Goal: Transaction & Acquisition: Book appointment/travel/reservation

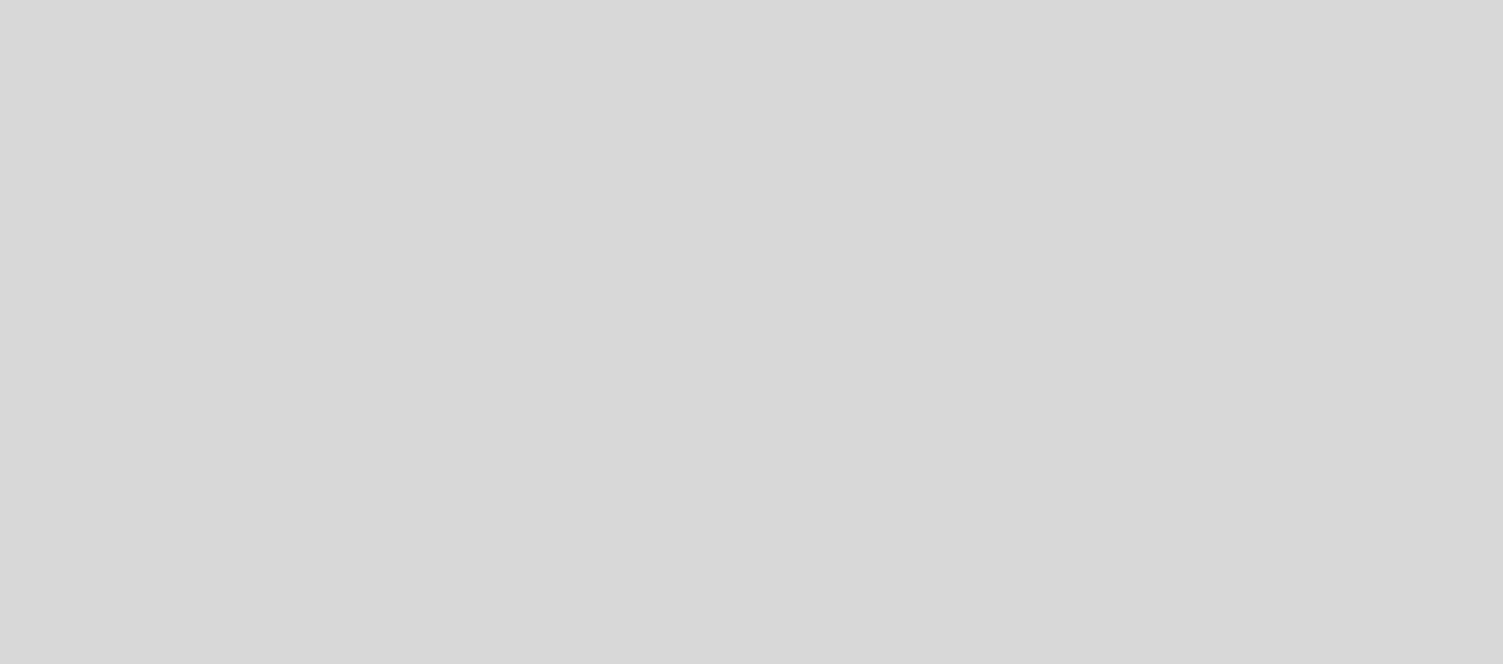
select select "pt"
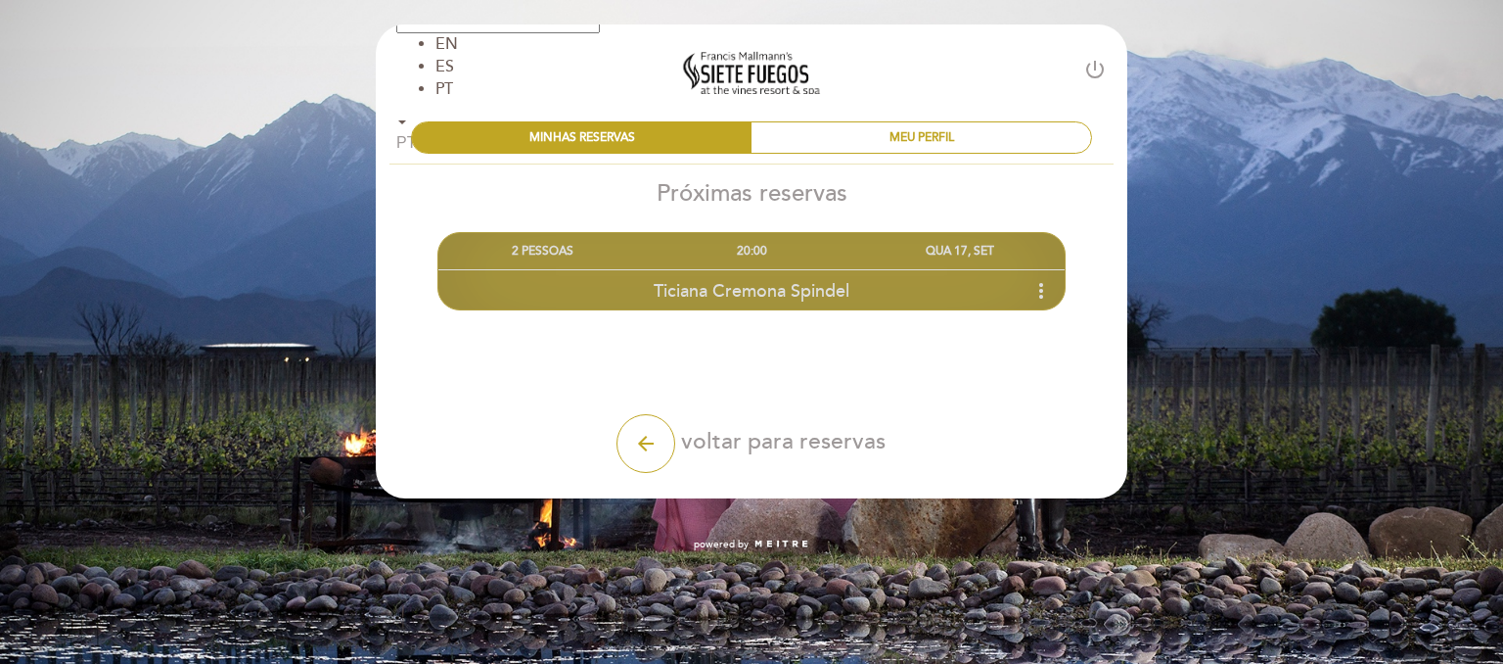
click at [971, 242] on div "QUA 17, SET" at bounding box center [960, 251] width 208 height 36
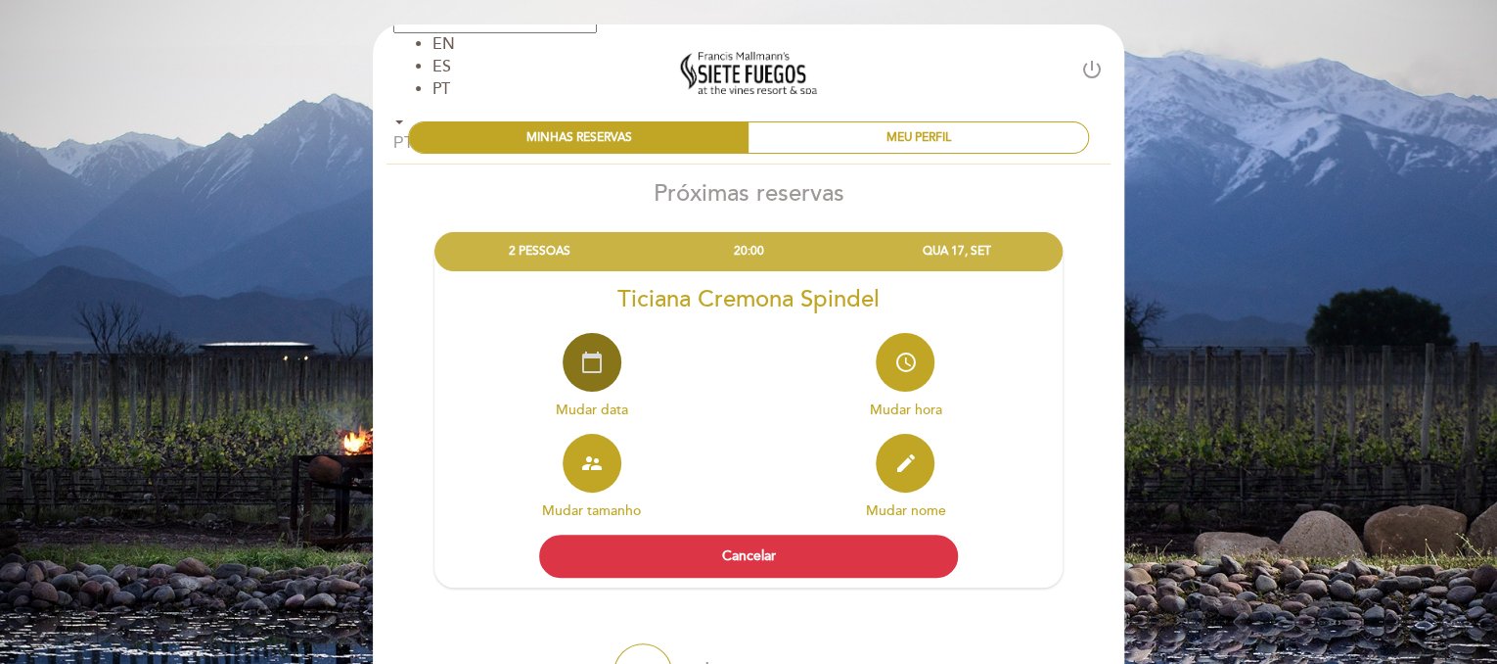
click at [599, 361] on icon "calendar_today" at bounding box center [591, 361] width 23 height 23
select select "pt"
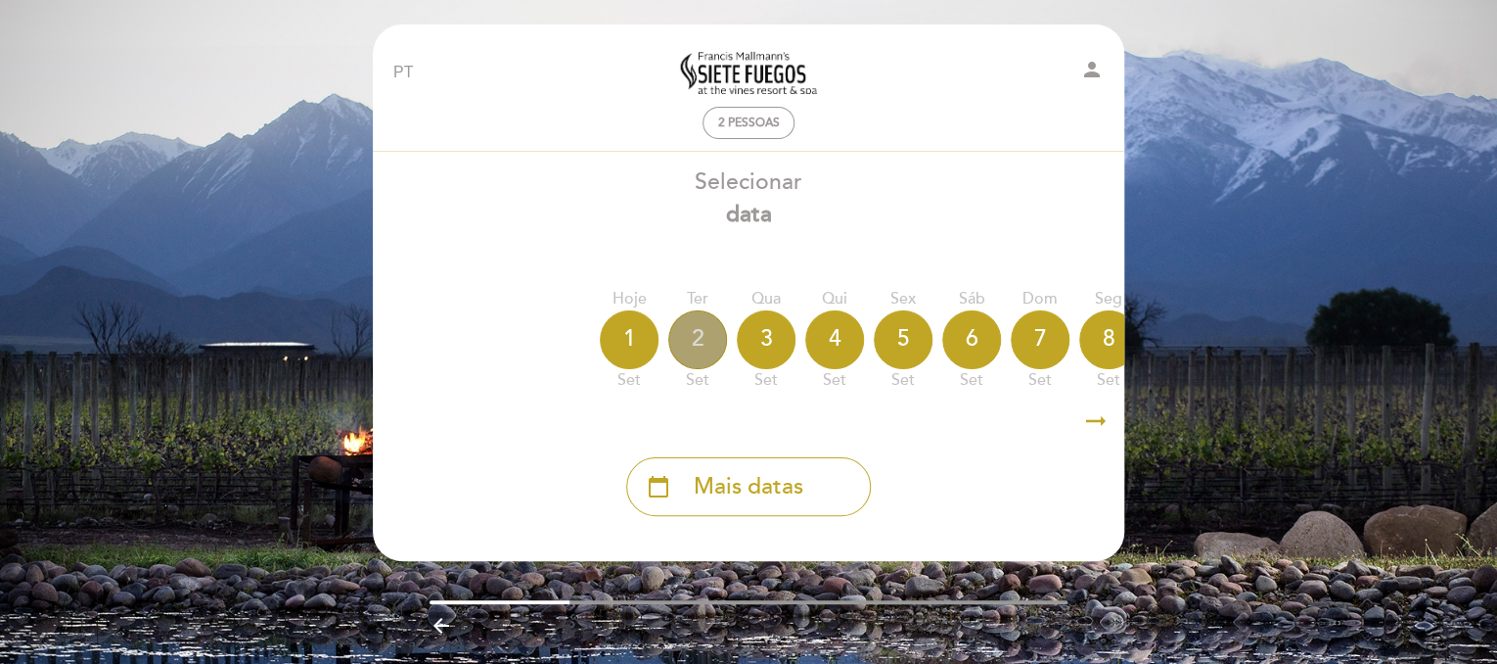
click at [697, 352] on div "2" at bounding box center [697, 339] width 59 height 59
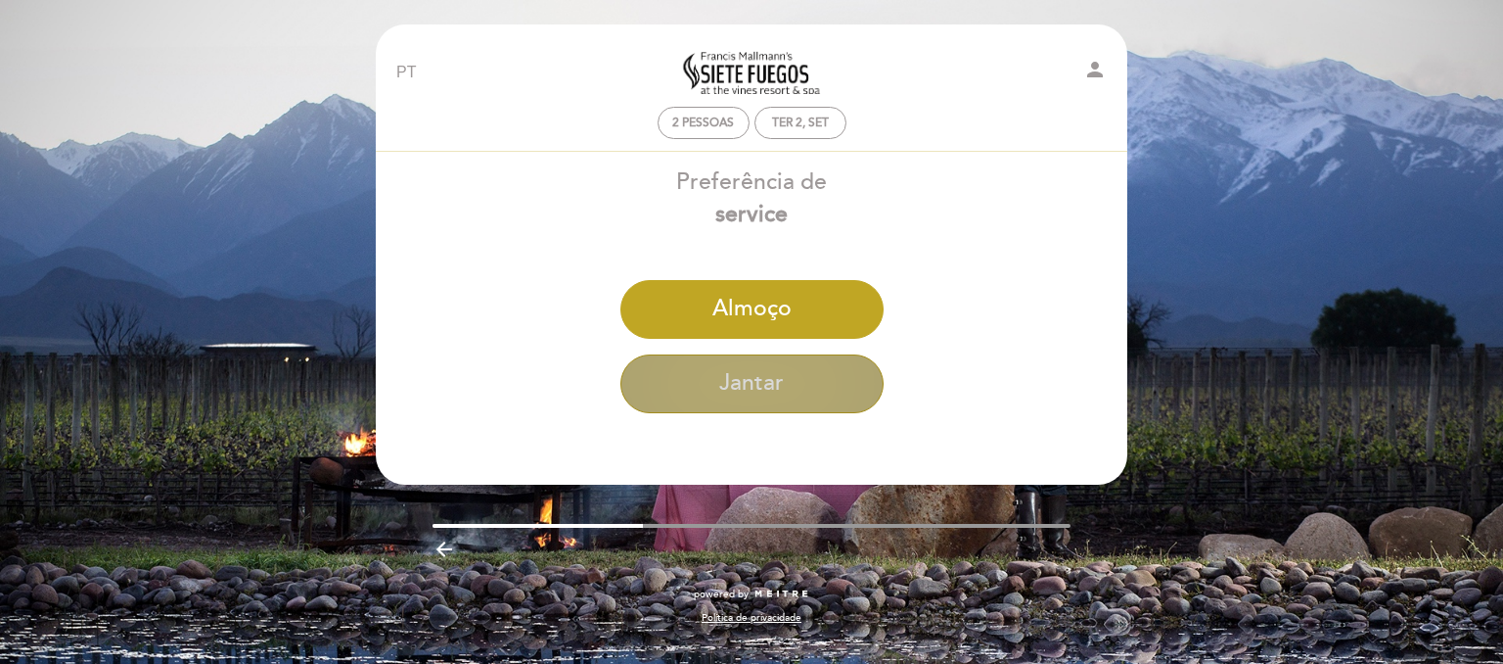
click at [717, 384] on button "Jantar" at bounding box center [751, 383] width 263 height 59
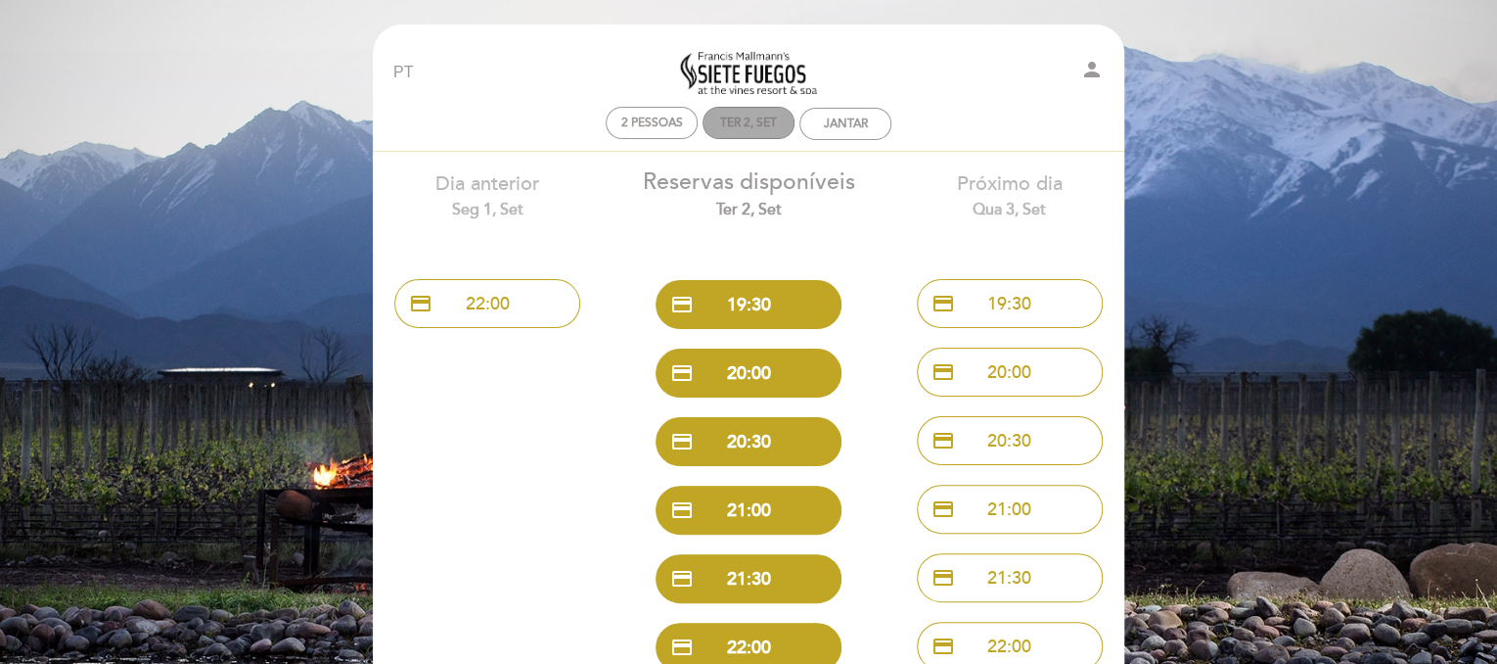
click at [753, 117] on div "Ter 2, set" at bounding box center [748, 122] width 57 height 15
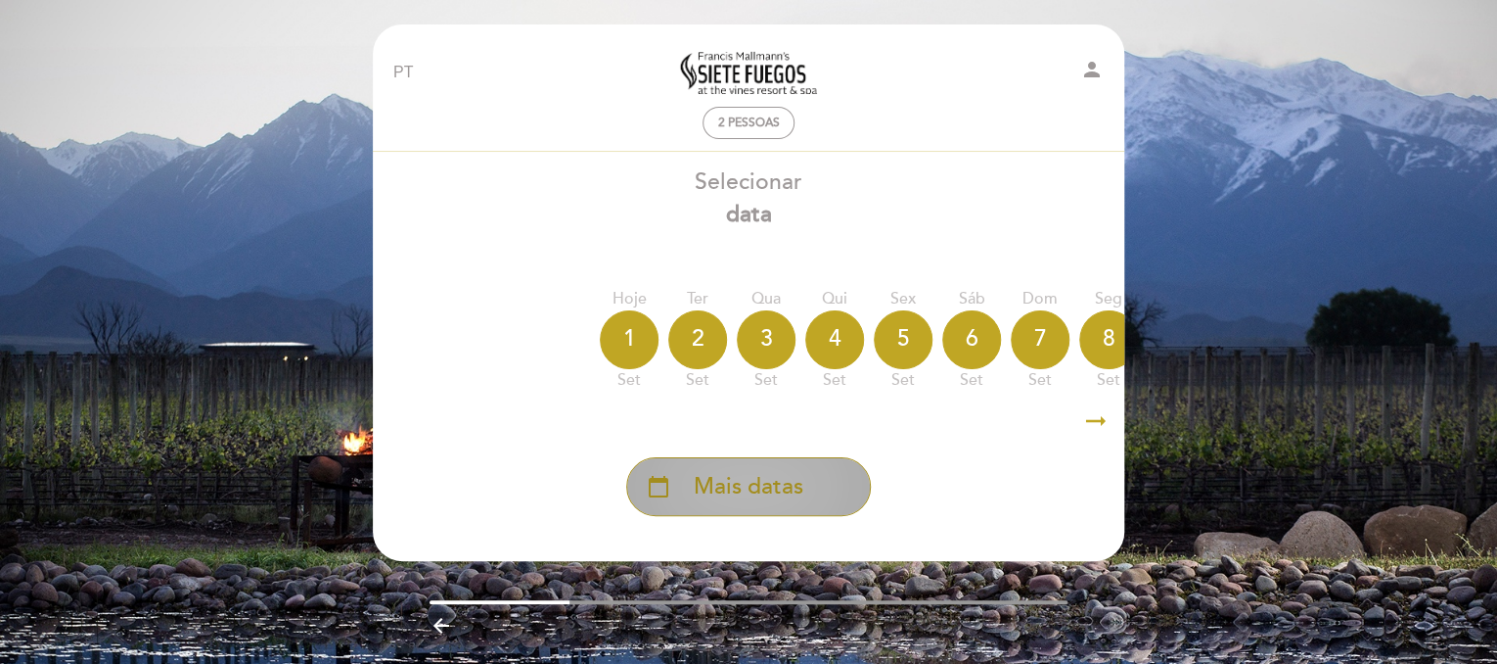
click at [761, 490] on span "Mais datas" at bounding box center [749, 487] width 110 height 32
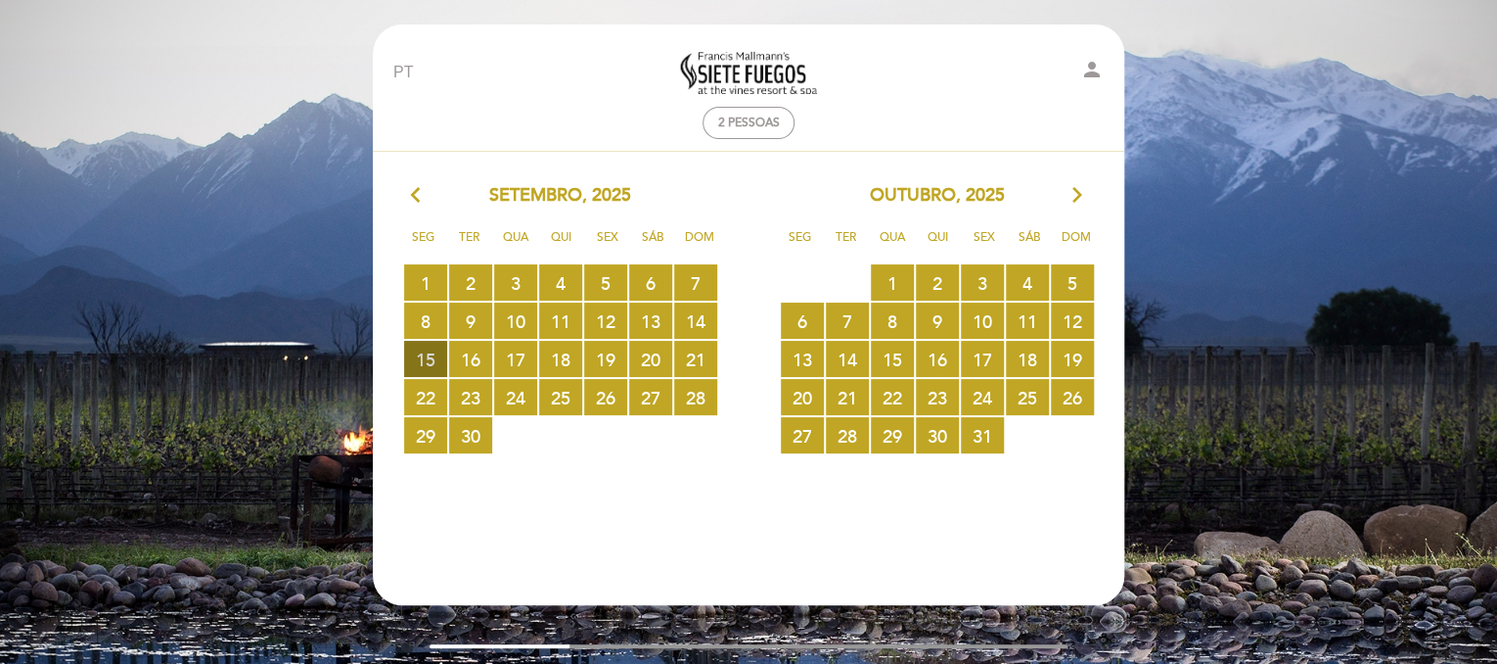
click at [426, 355] on span "15 RESERVAS DISPONÍVEIS" at bounding box center [425, 359] width 43 height 36
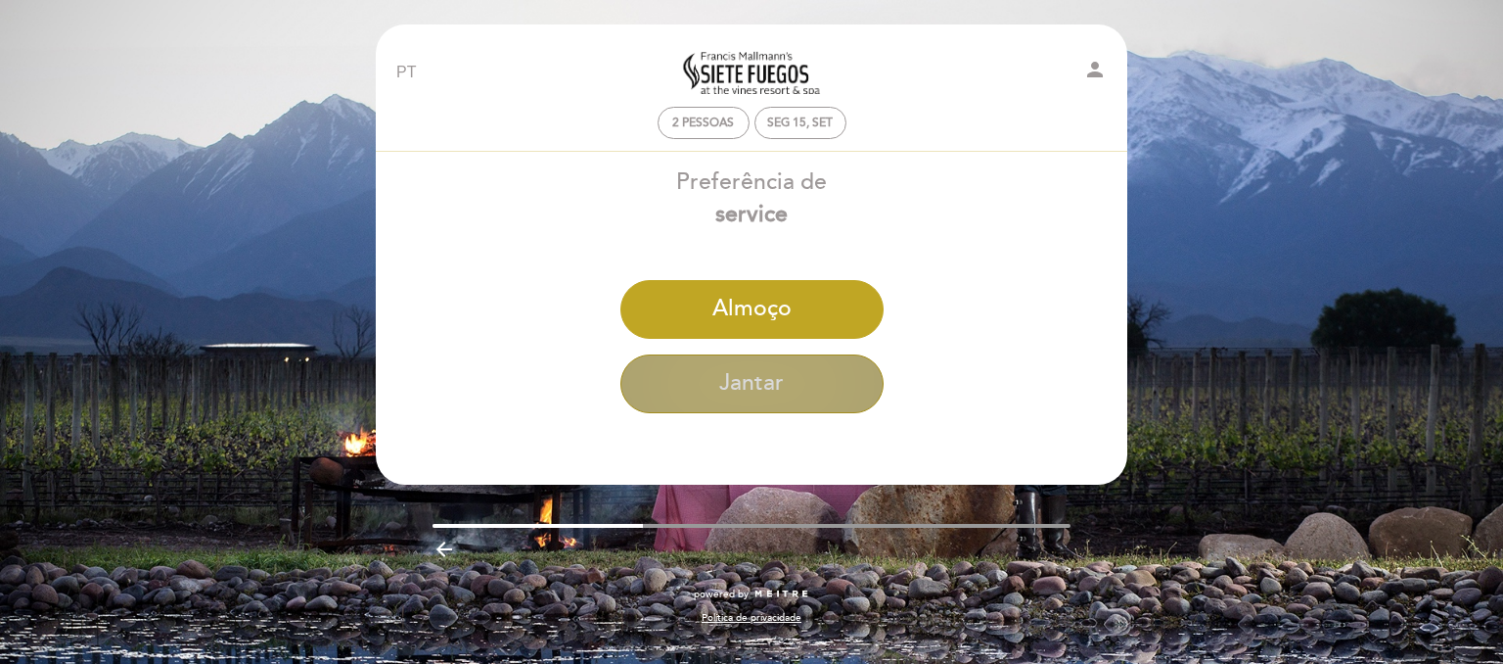
click at [798, 396] on button "Jantar" at bounding box center [751, 383] width 263 height 59
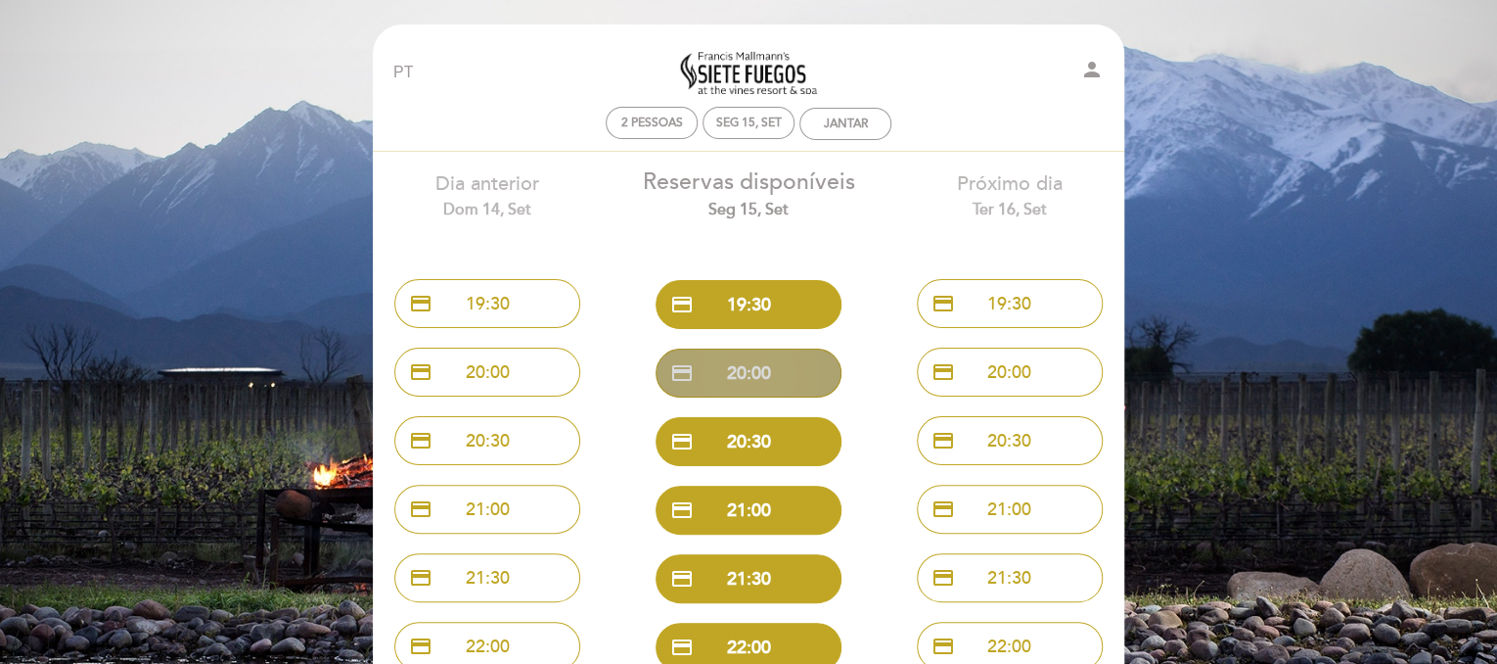
click at [786, 371] on button "credit_card 20:00" at bounding box center [749, 372] width 186 height 49
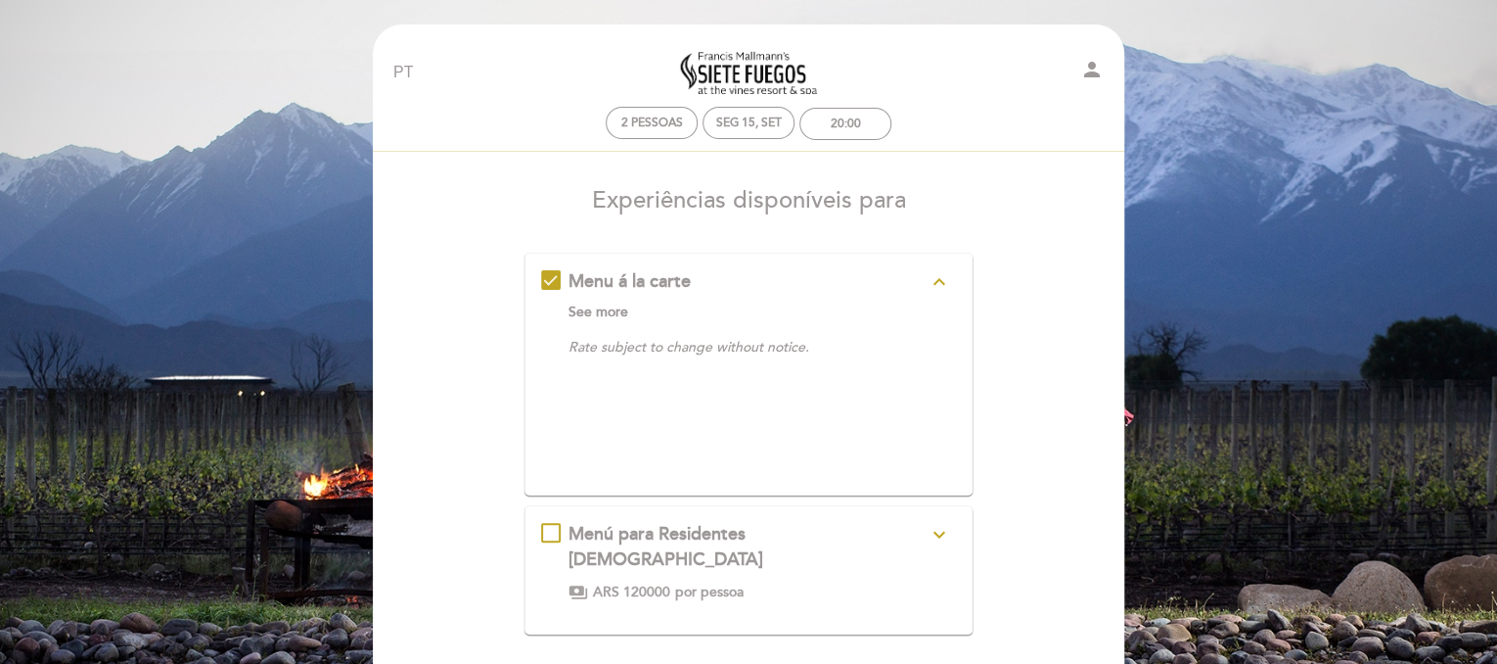
scroll to position [2, 0]
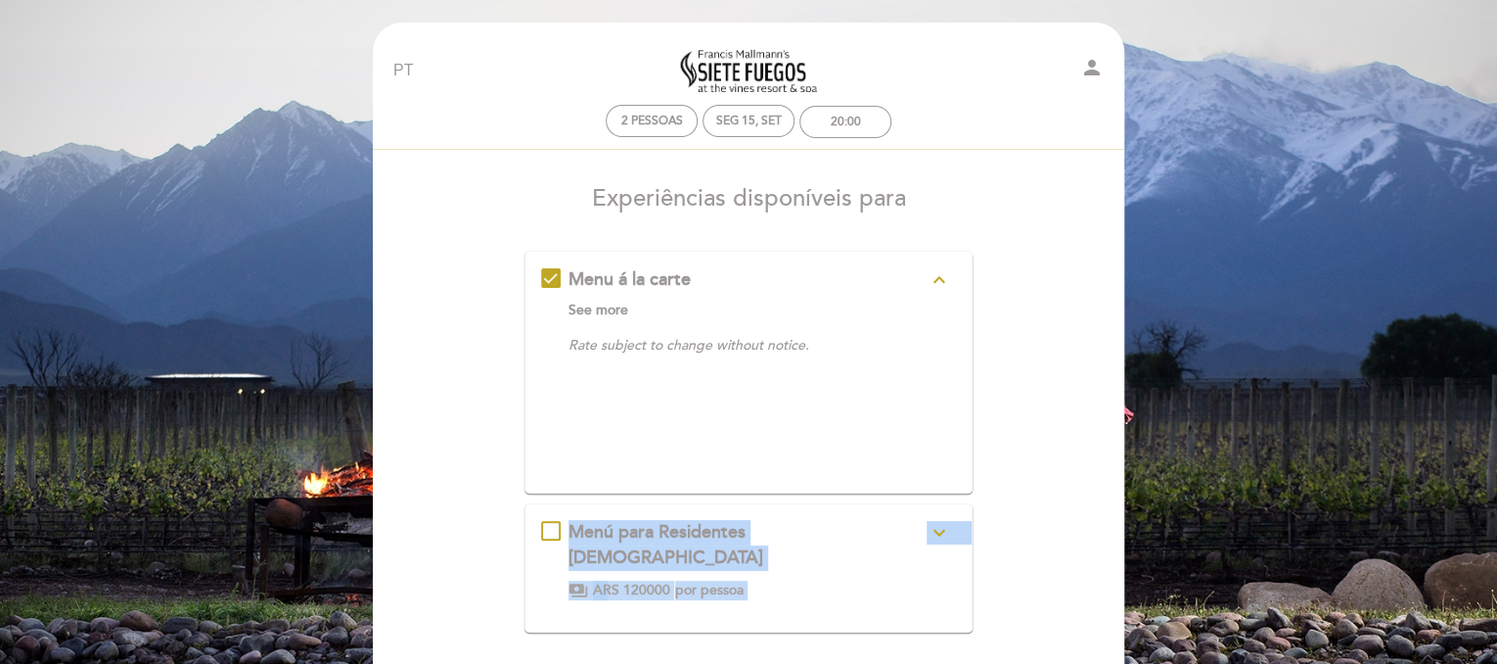
drag, startPoint x: 1494, startPoint y: 483, endPoint x: 1502, endPoint y: 523, distance: 39.9
click at [1497, 523] on html "EN ES PT Siete Fuegos Restaurant person 2 pessoas Seg 15, set 20:00 Bem vindo B…" at bounding box center [748, 460] width 1497 height 925
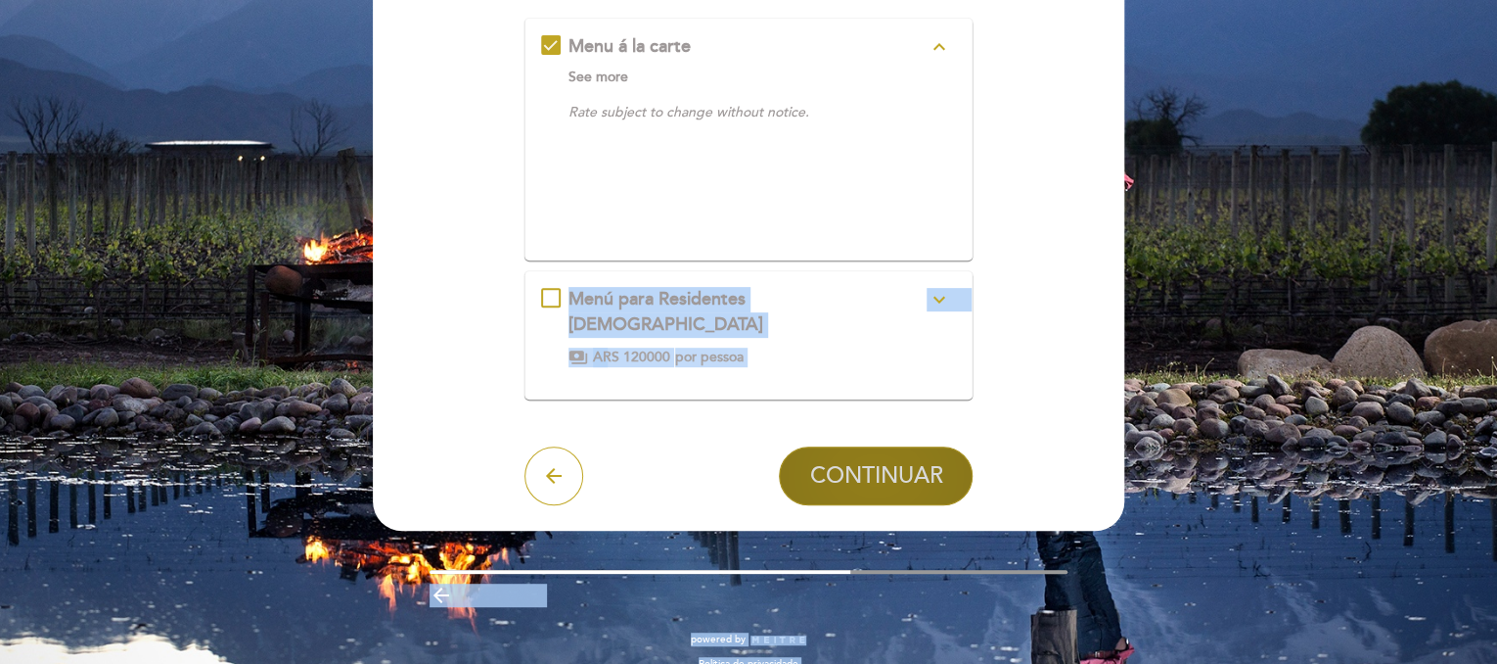
click at [928, 462] on span "CONTINUAR" at bounding box center [875, 475] width 133 height 27
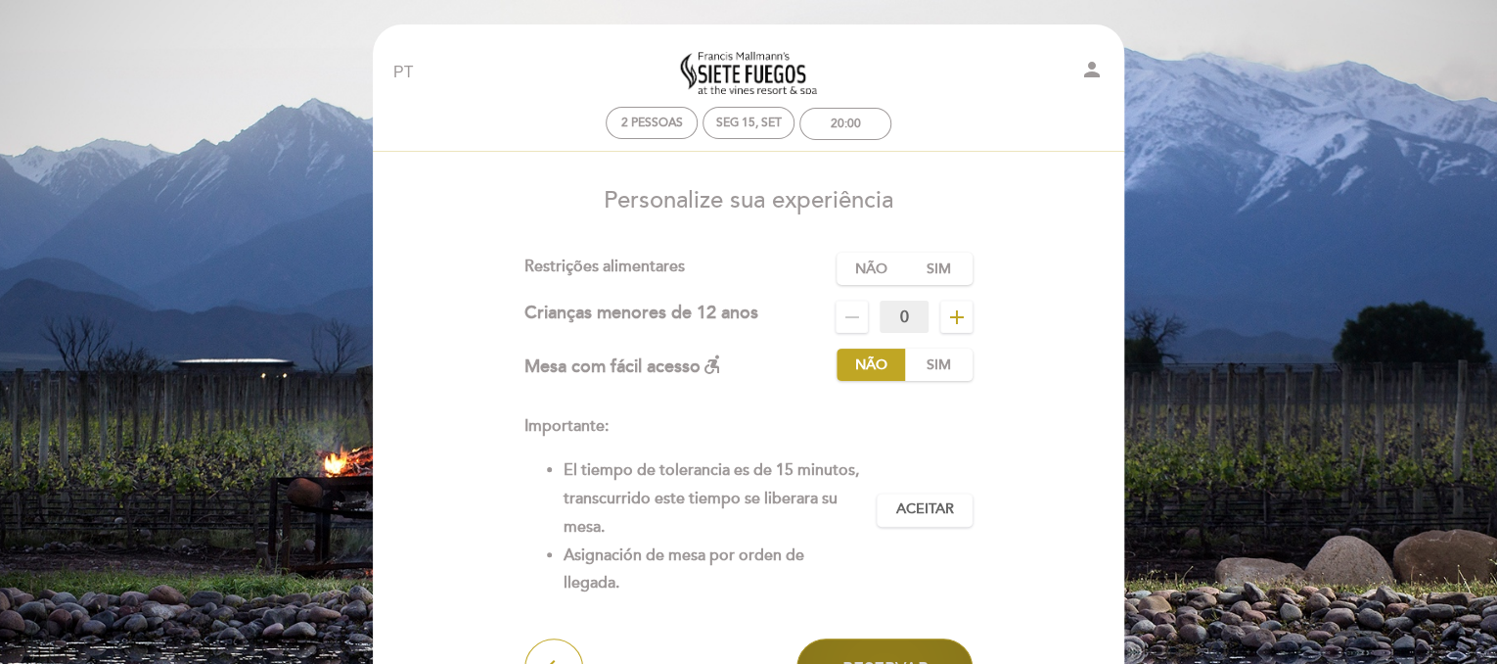
click at [884, 641] on button "Reservar" at bounding box center [885, 667] width 176 height 59
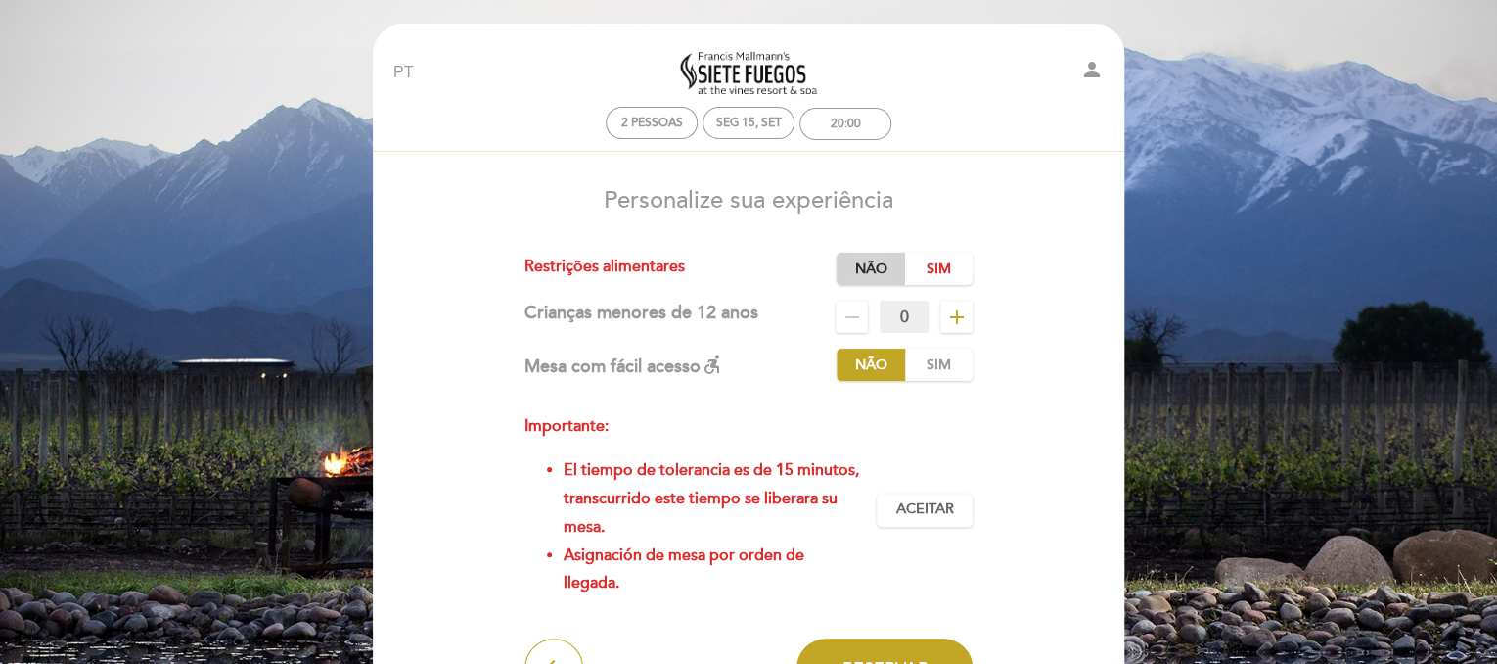
click at [887, 261] on label "Não" at bounding box center [871, 268] width 69 height 32
click at [952, 508] on span "Aceitar" at bounding box center [925, 509] width 58 height 21
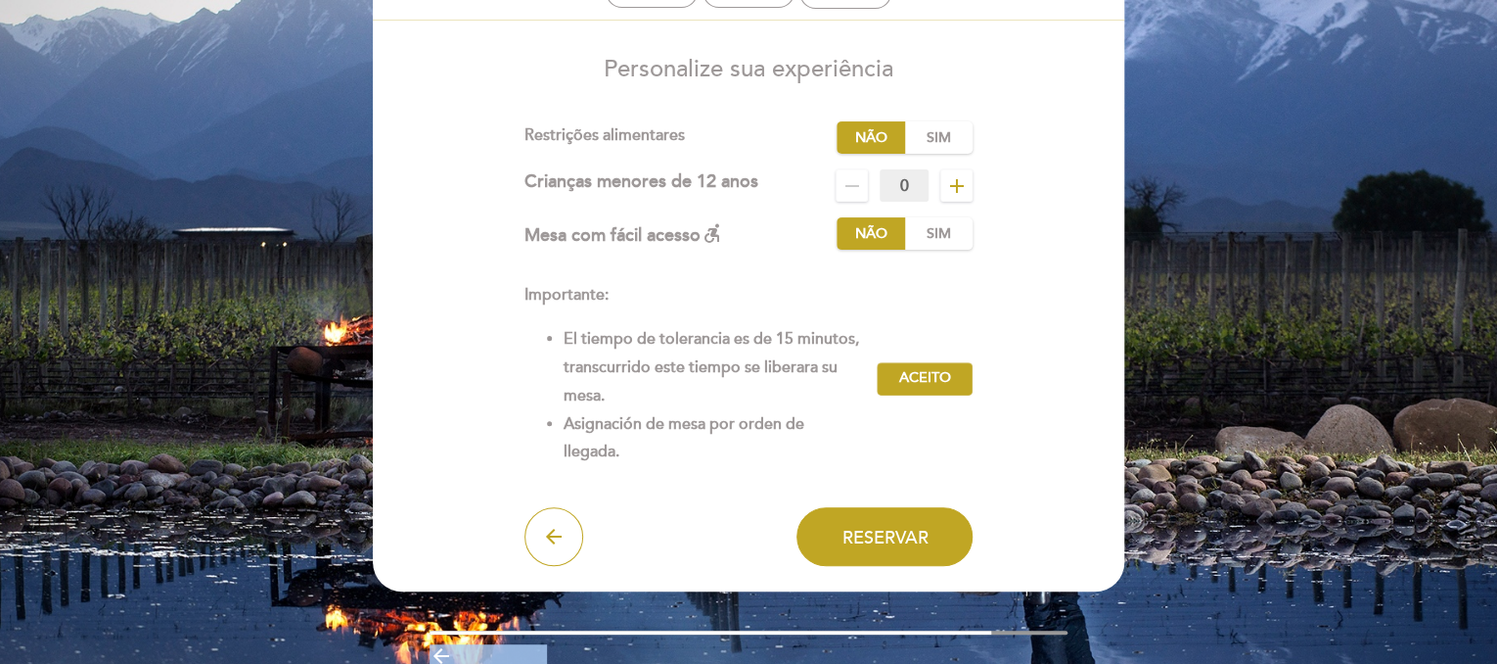
scroll to position [219, 0]
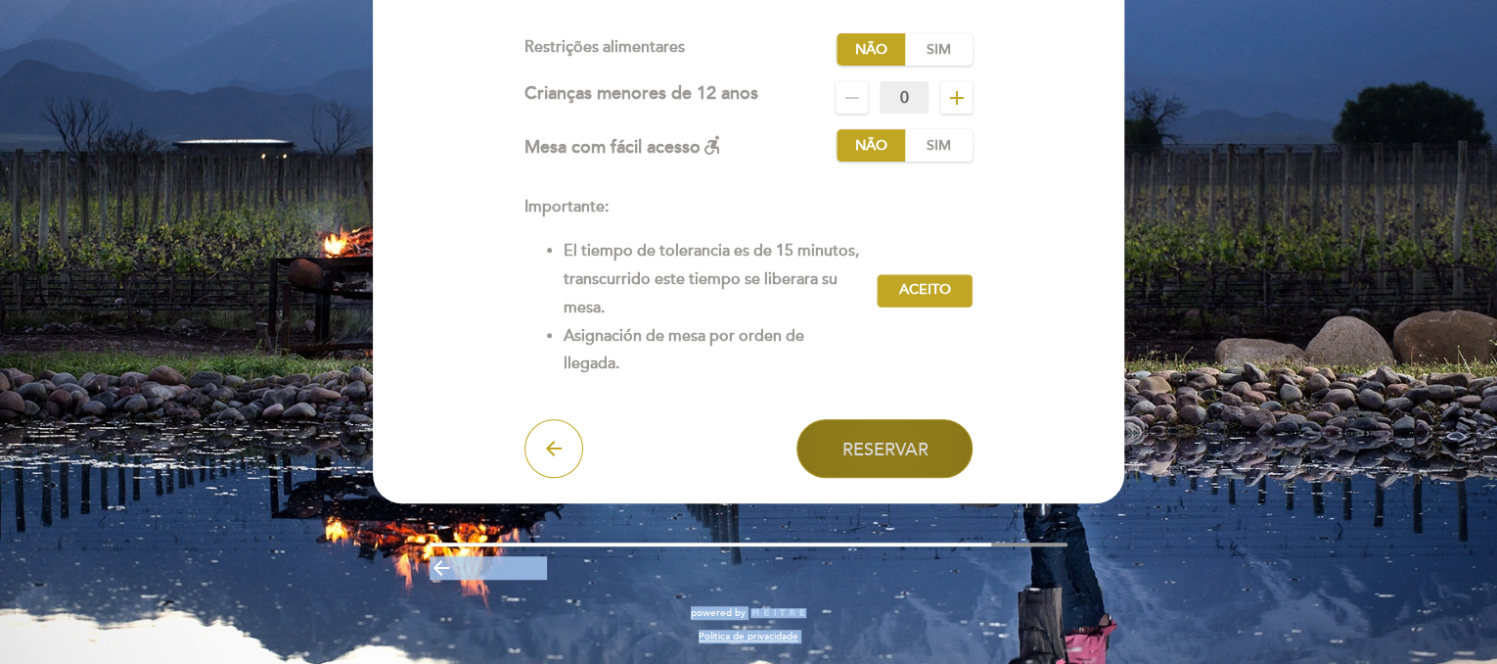
click at [870, 447] on span "Reservar" at bounding box center [885, 448] width 86 height 22
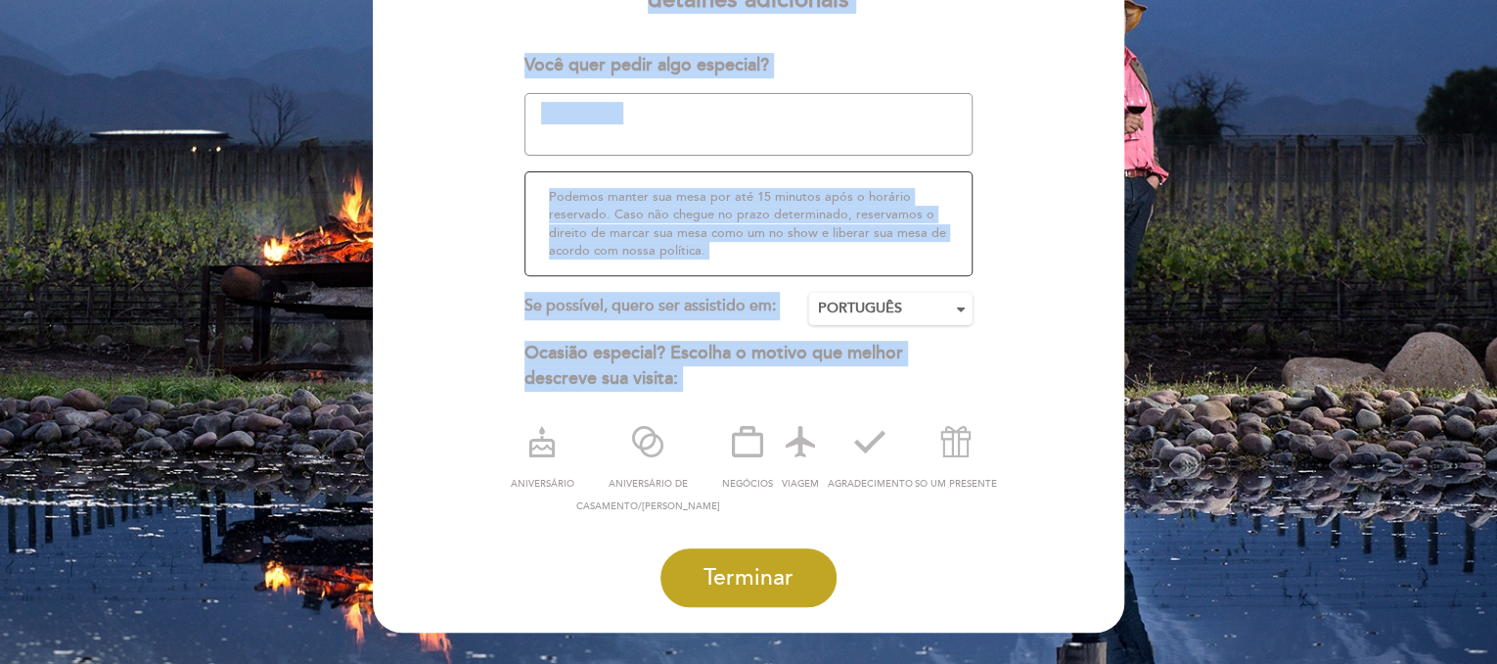
scroll to position [287, 0]
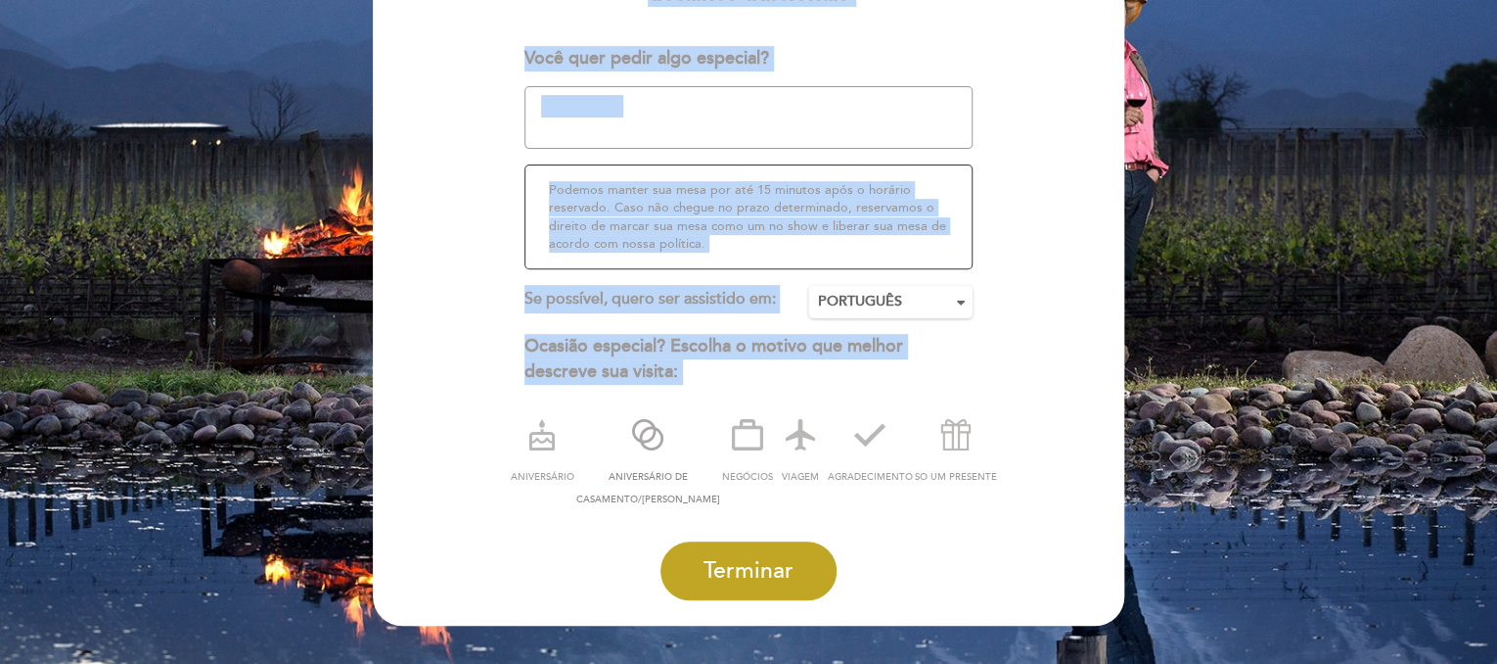
click at [634, 443] on icon at bounding box center [647, 434] width 51 height 51
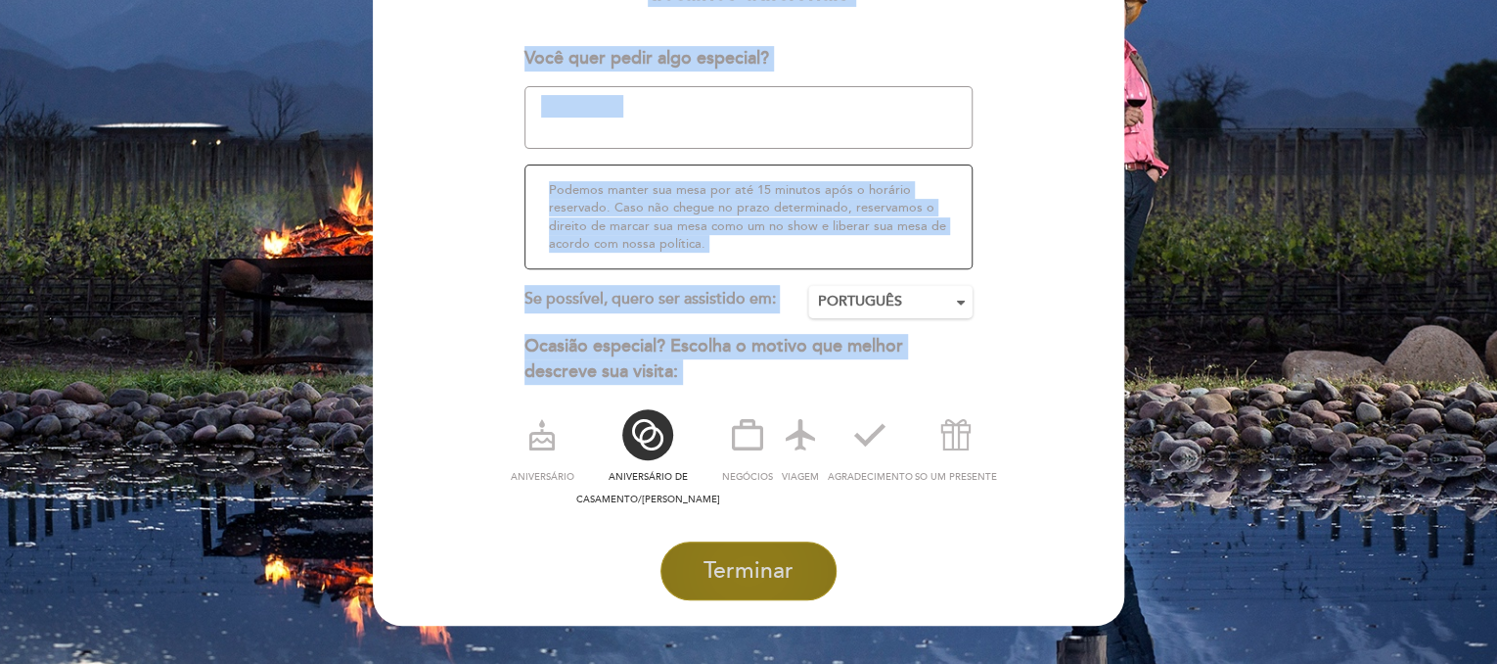
click at [763, 573] on span "Terminar" at bounding box center [749, 570] width 90 height 27
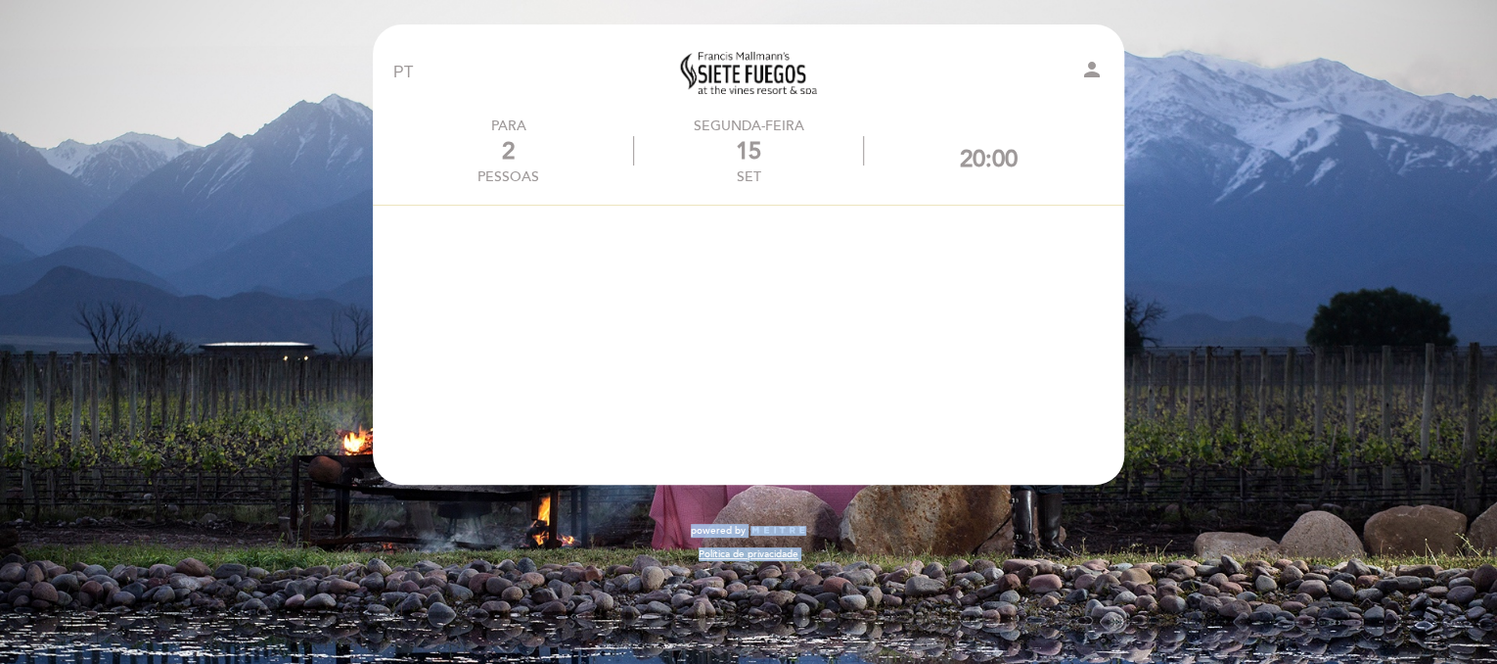
scroll to position [0, 0]
